Goal: Transaction & Acquisition: Purchase product/service

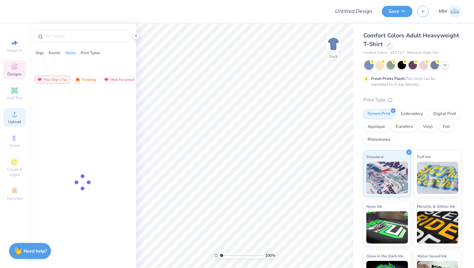
click at [12, 116] on icon at bounding box center [14, 114] width 5 height 5
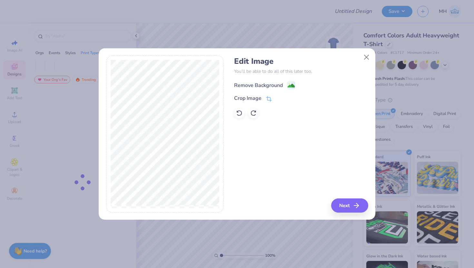
click at [287, 87] on image at bounding box center [290, 85] width 7 height 7
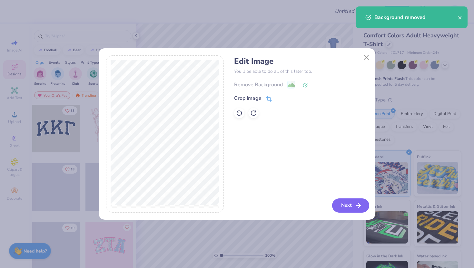
click at [342, 203] on button "Next" at bounding box center [350, 205] width 37 height 14
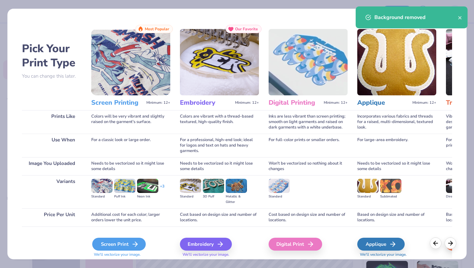
click at [137, 242] on icon at bounding box center [135, 244] width 8 height 8
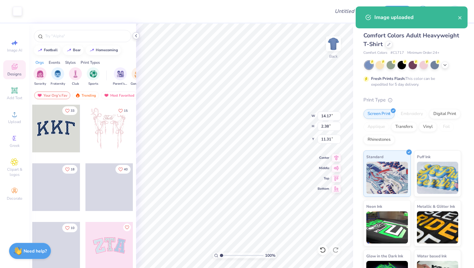
click at [133, 34] on icon at bounding box center [135, 35] width 5 height 5
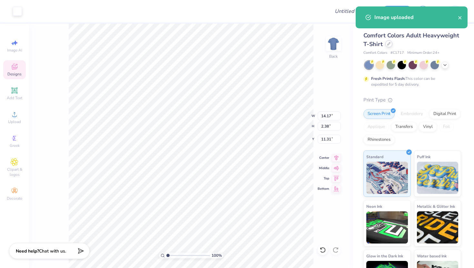
click at [388, 48] on div "Comfort Colors Adult Heavyweight T-Shirt" at bounding box center [412, 39] width 98 height 17
click at [389, 45] on icon at bounding box center [388, 43] width 3 height 3
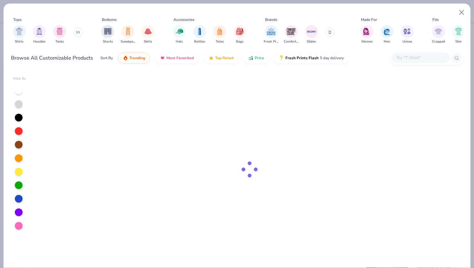
click at [406, 62] on div at bounding box center [420, 58] width 58 height 11
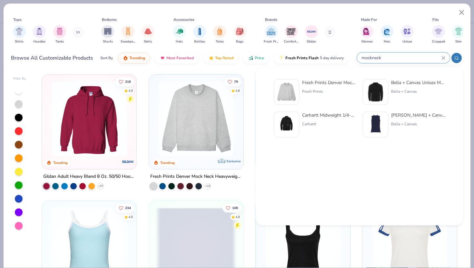
type input "mockneck"
click at [317, 89] on div "Fresh Prints" at bounding box center [329, 92] width 54 height 6
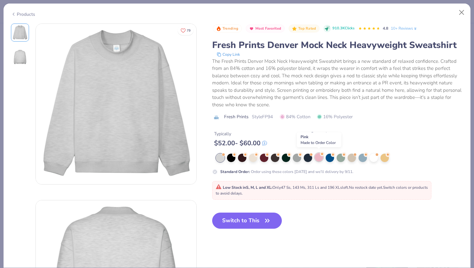
click at [317, 155] on div at bounding box center [318, 157] width 8 height 8
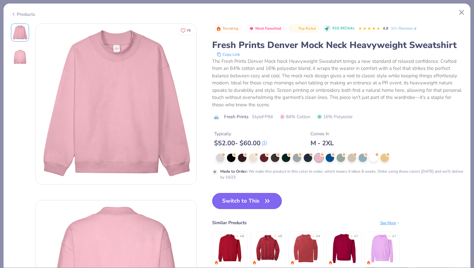
click at [261, 198] on button "Switch to This" at bounding box center [247, 201] width 70 height 16
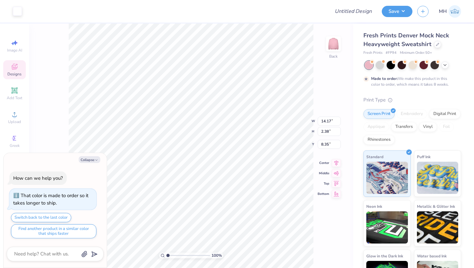
type textarea "x"
type input "3.00"
click at [91, 160] on button "Collapse" at bounding box center [90, 159] width 22 height 7
type textarea "x"
